Goal: Task Accomplishment & Management: Manage account settings

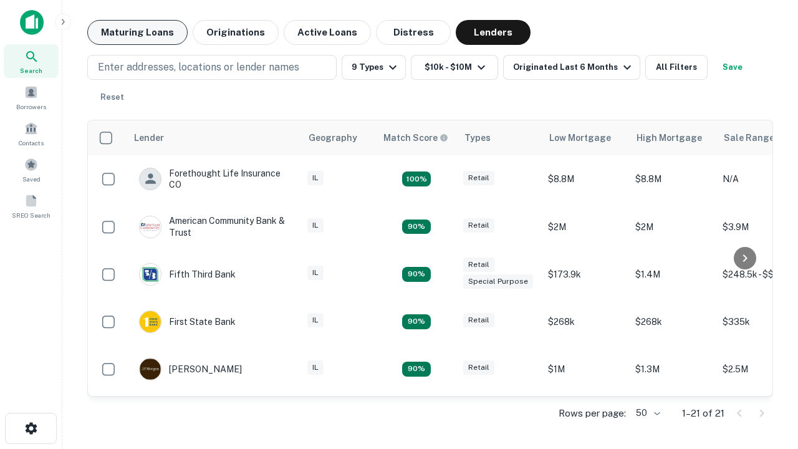
click at [137, 32] on button "Maturing Loans" at bounding box center [137, 32] width 100 height 25
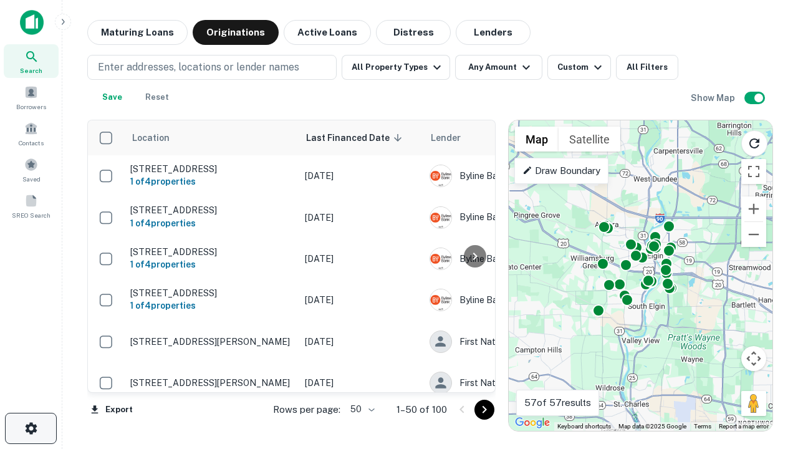
click at [31, 428] on icon "button" at bounding box center [31, 428] width 15 height 15
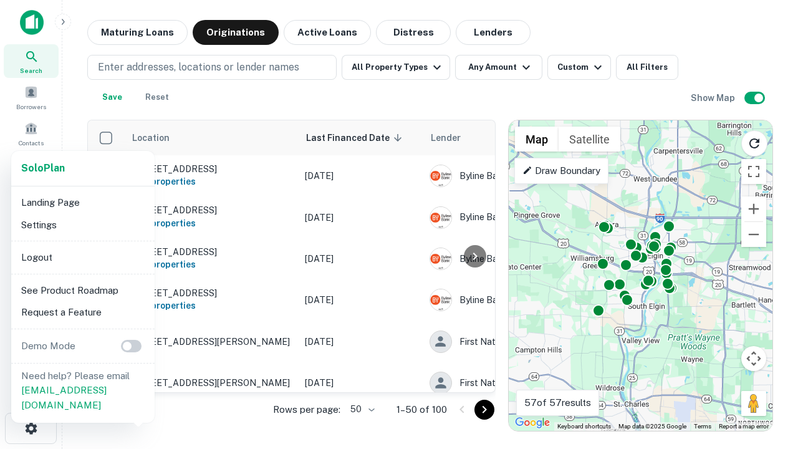
click at [82, 257] on li "Logout" at bounding box center [82, 257] width 133 height 22
